Goal: Task Accomplishment & Management: Use online tool/utility

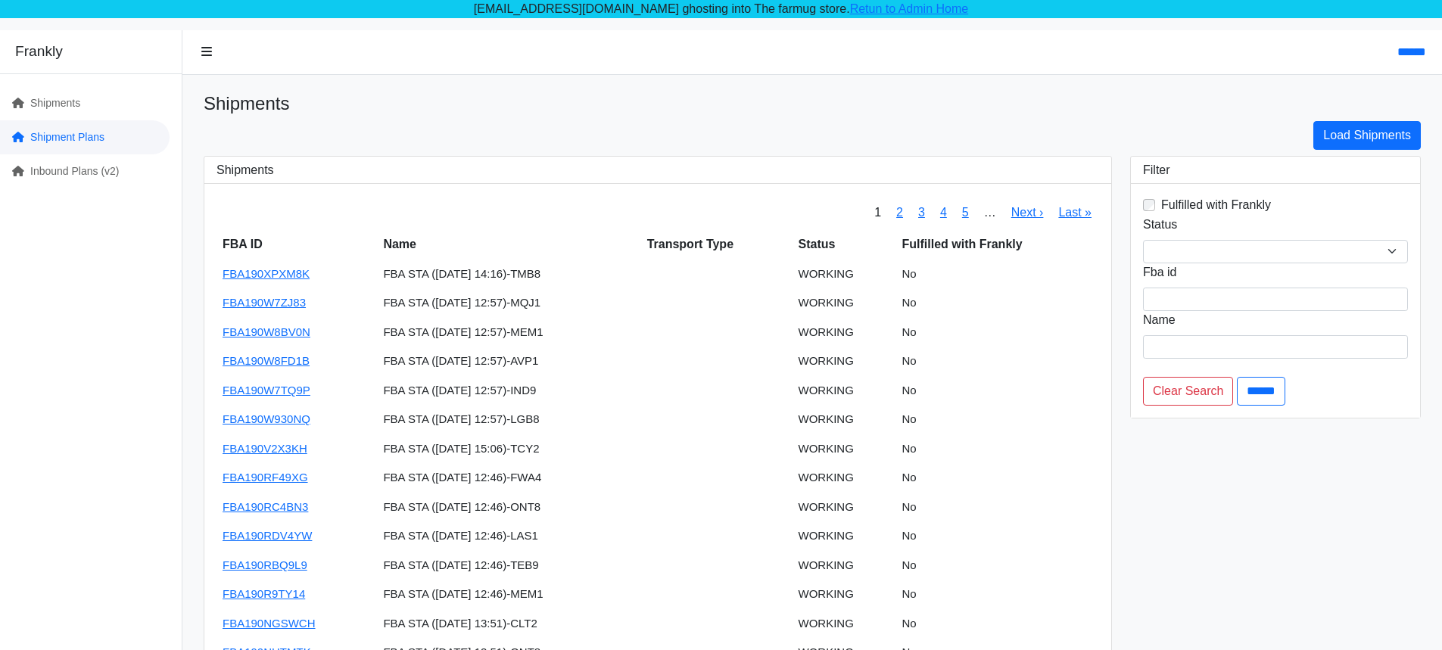
click at [141, 137] on link "Shipment Plans" at bounding box center [85, 137] width 170 height 34
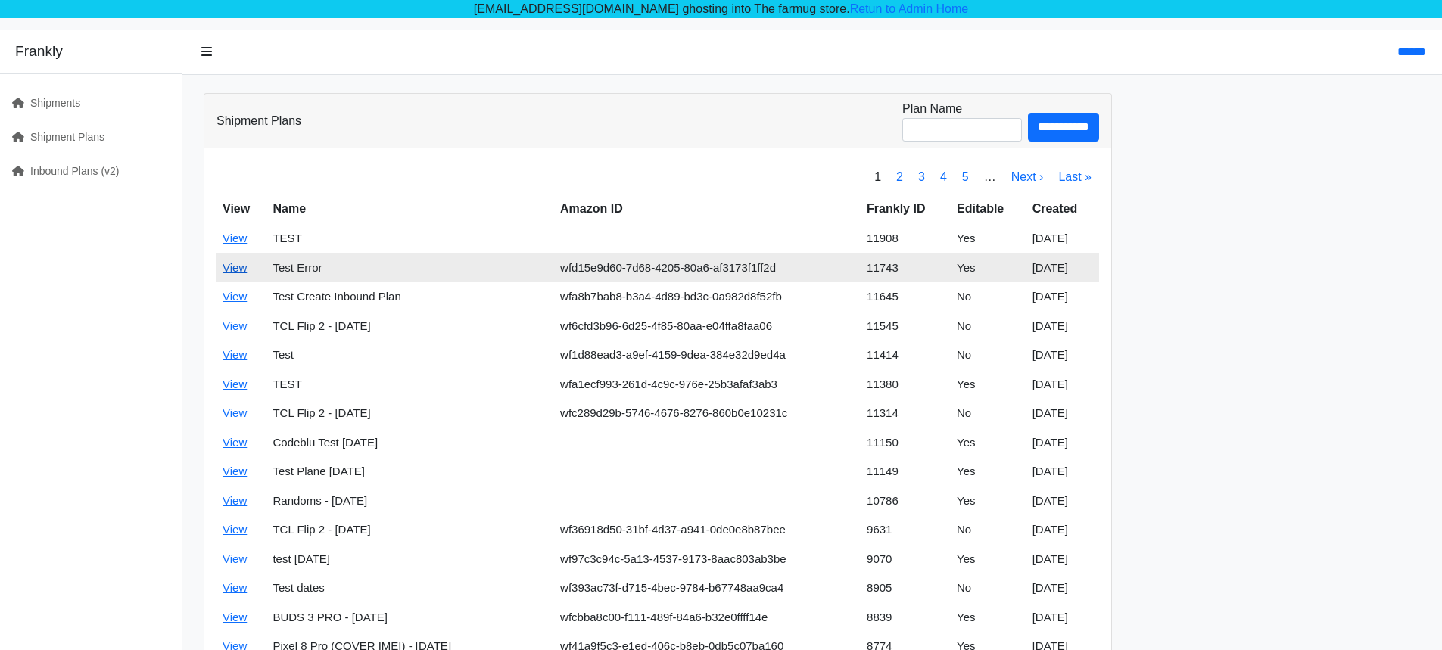
click at [238, 267] on link "View" at bounding box center [235, 267] width 24 height 13
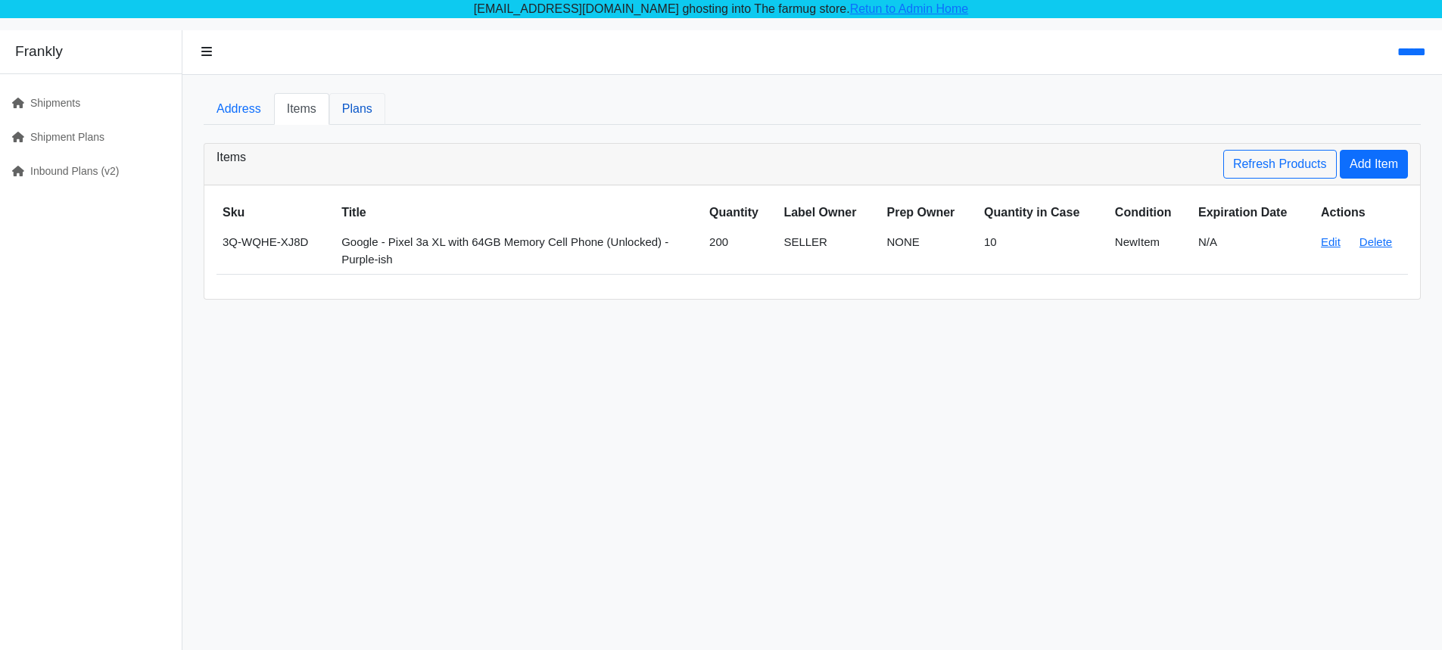
click at [364, 114] on link "Plans" at bounding box center [357, 109] width 56 height 32
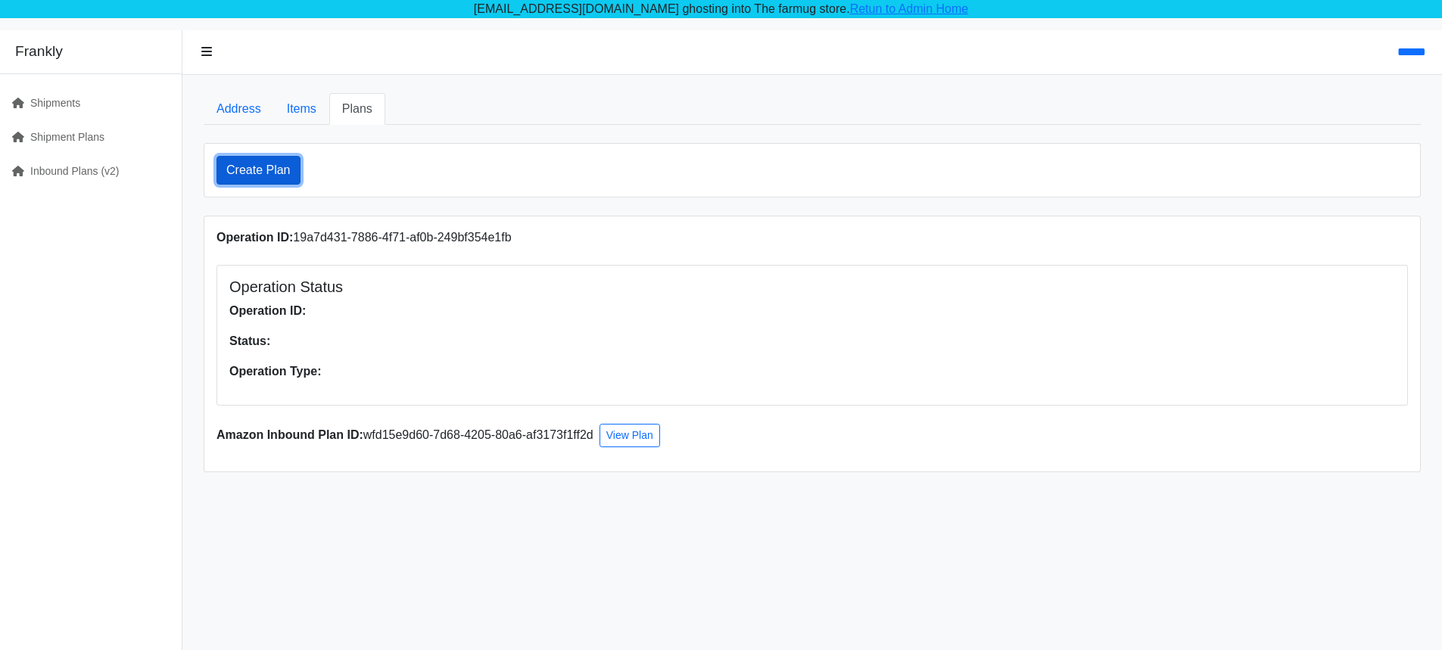
click at [271, 173] on link "Create Plan" at bounding box center [259, 170] width 84 height 29
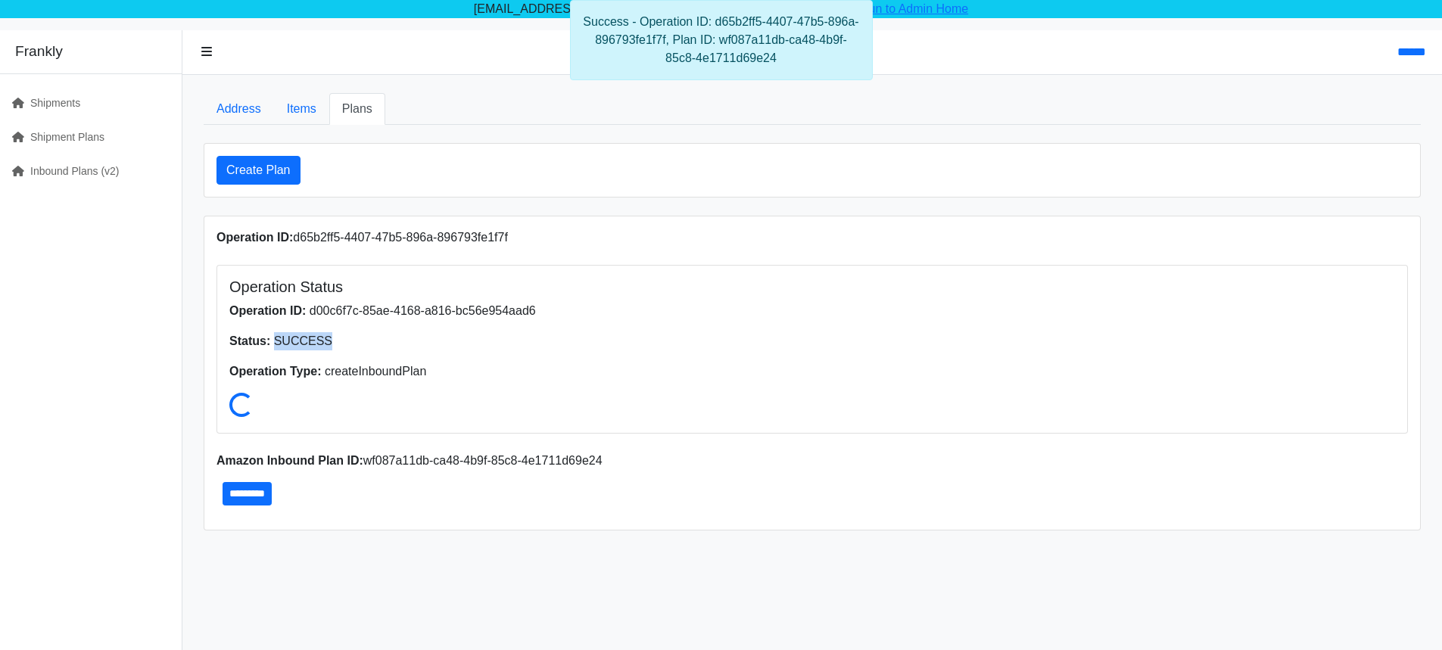
drag, startPoint x: 275, startPoint y: 344, endPoint x: 339, endPoint y: 335, distance: 64.9
click at [339, 335] on p "Status: SUCCESS" at bounding box center [812, 341] width 1166 height 18
click at [338, 337] on p "Status: SUCCESS" at bounding box center [812, 341] width 1166 height 18
click at [351, 441] on div "Operation ID: d65b2ff5-4407-47b5-896a-896793fe1f7f Operation Status Operation I…" at bounding box center [812, 373] width 1216 height 313
drag, startPoint x: 299, startPoint y: 335, endPoint x: 306, endPoint y: 350, distance: 15.9
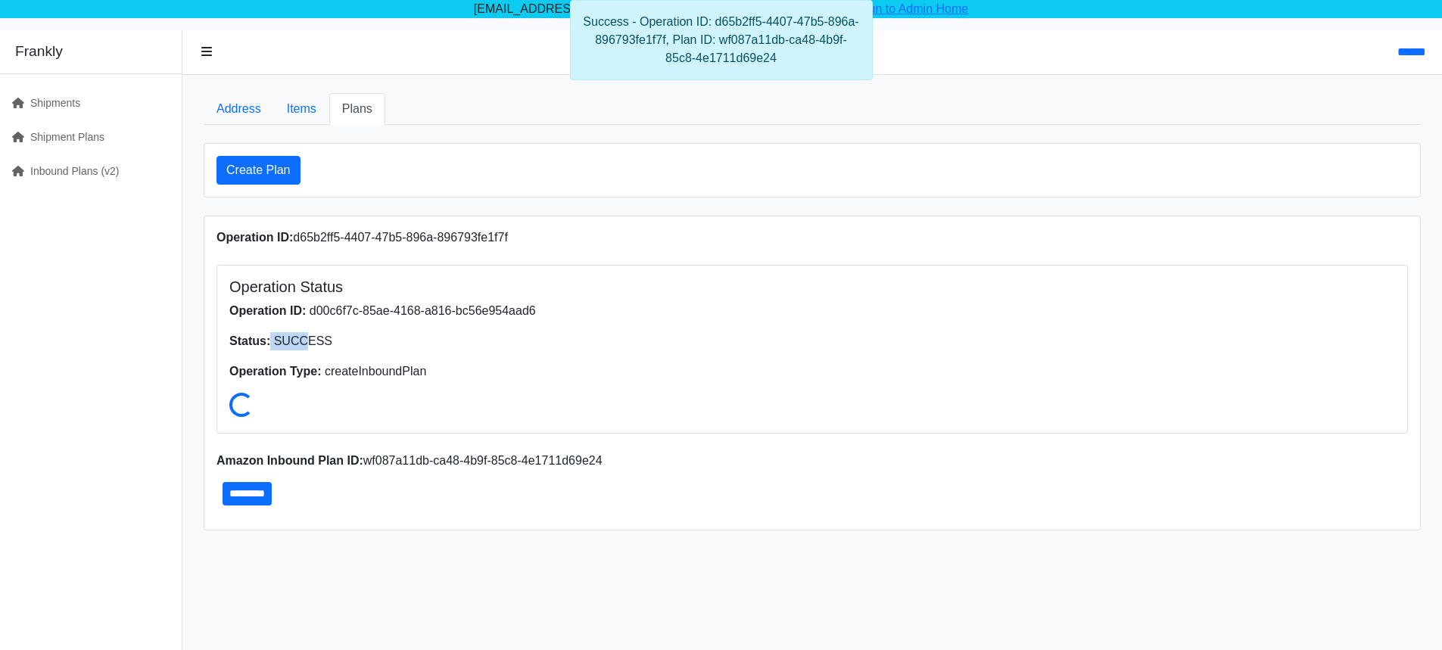
click at [310, 335] on p "Status: SUCCESS" at bounding box center [812, 341] width 1166 height 18
click at [251, 495] on input "*********" at bounding box center [247, 493] width 49 height 23
type input "**********"
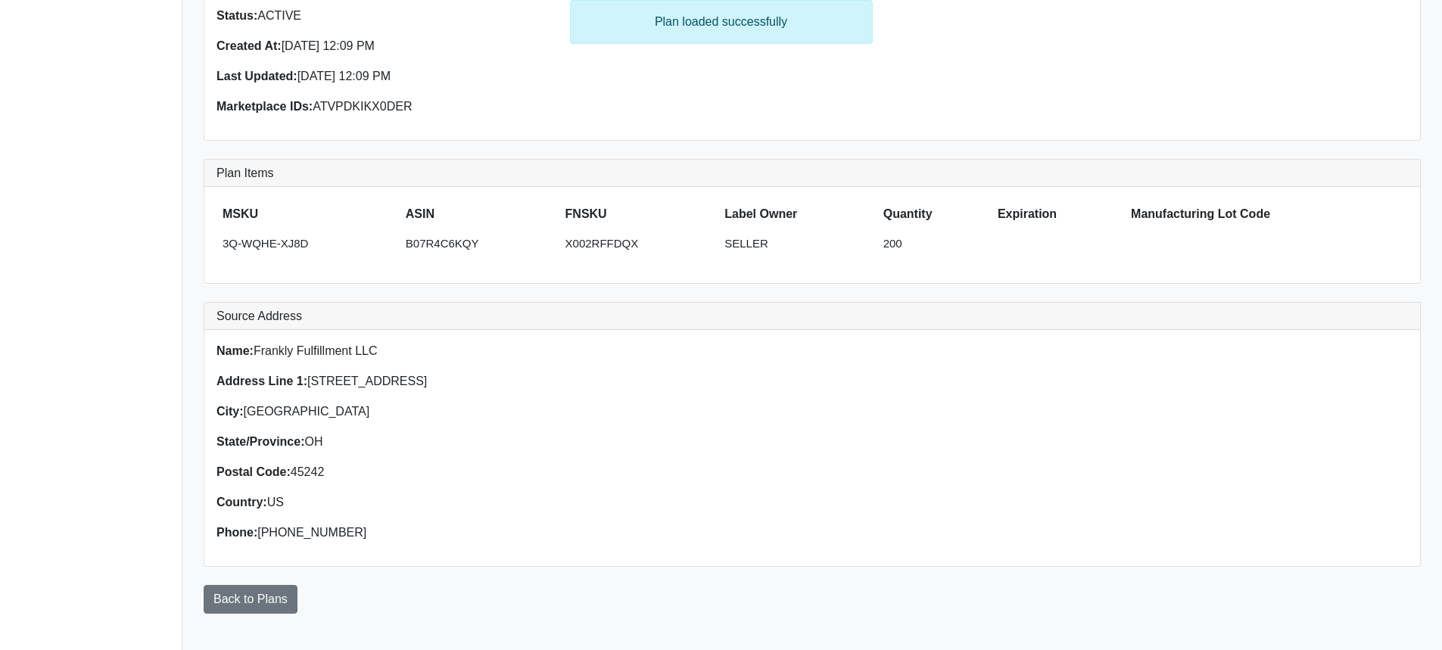
scroll to position [262, 0]
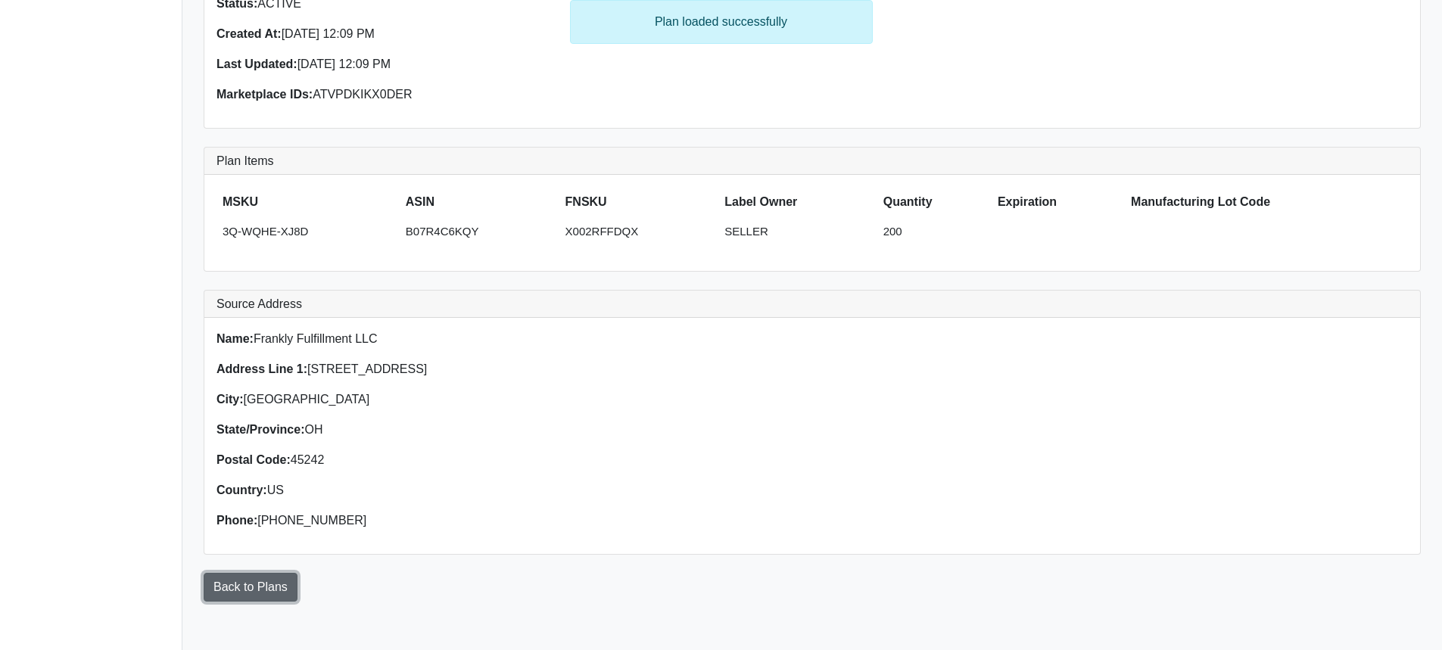
click at [248, 580] on link "Back to Plans" at bounding box center [251, 587] width 94 height 29
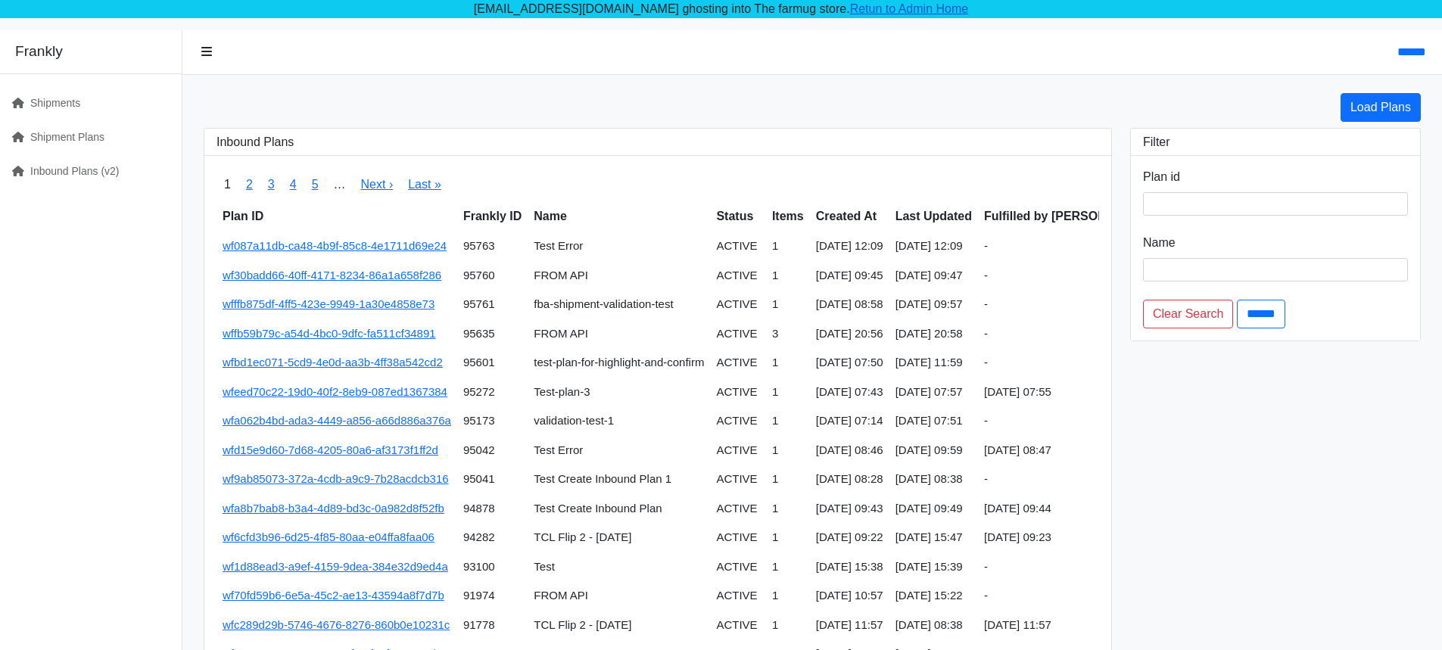
click at [871, 6] on link "Retun to Admin Home" at bounding box center [909, 8] width 119 height 13
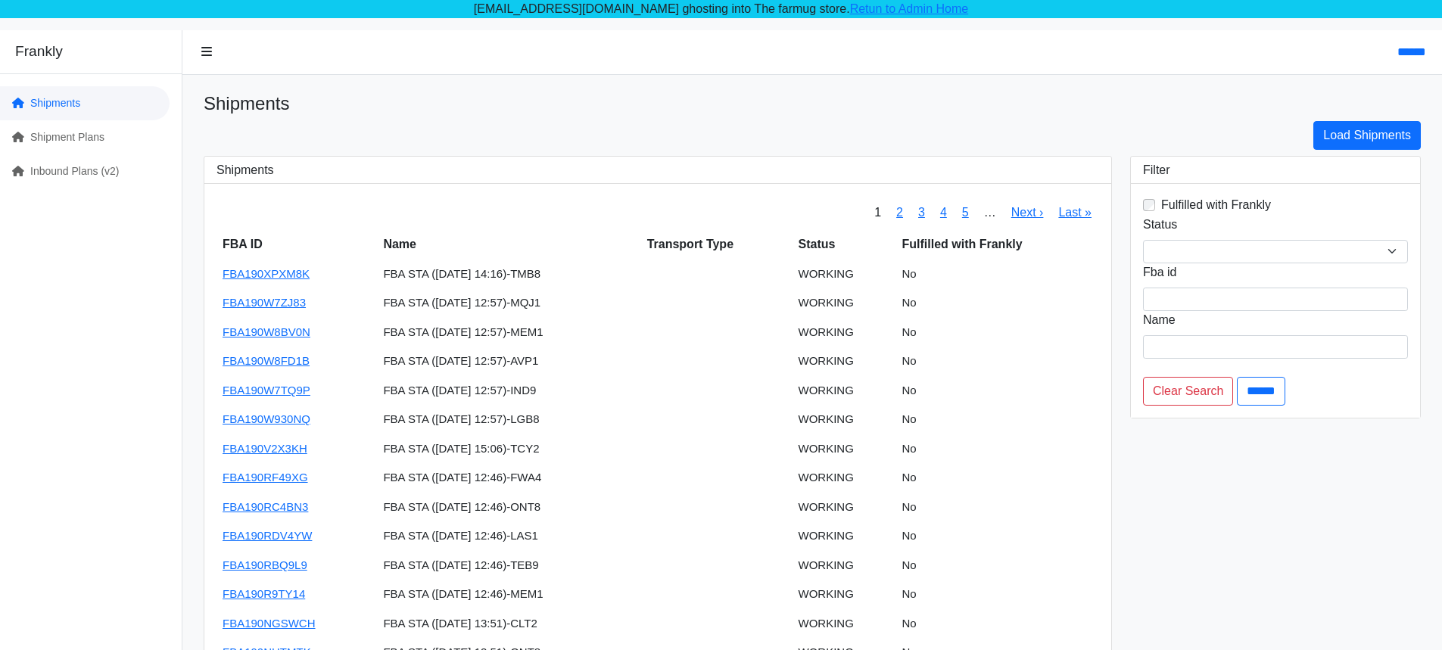
click at [72, 108] on link "Shipments" at bounding box center [85, 103] width 170 height 34
click at [103, 127] on link "Shipment Plans" at bounding box center [85, 137] width 170 height 34
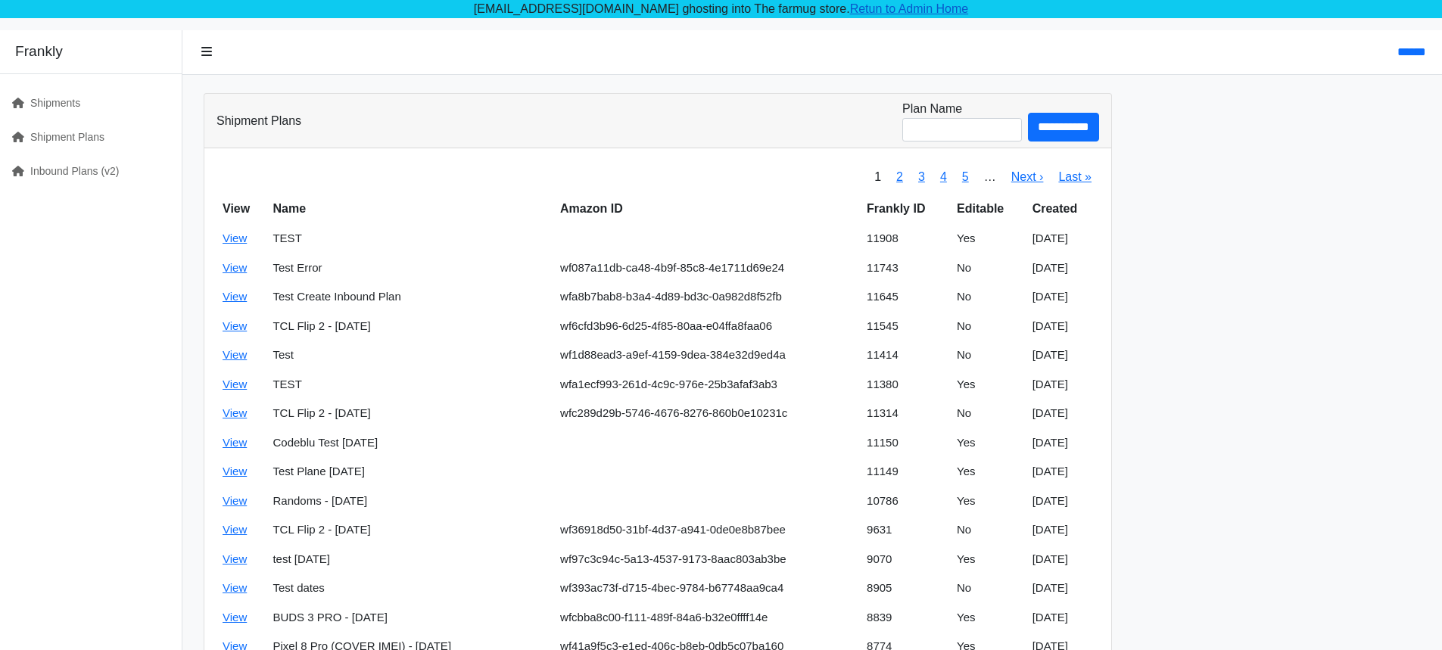
click at [894, 12] on link "Retun to Admin Home" at bounding box center [909, 8] width 119 height 13
